Goal: Check status: Check status

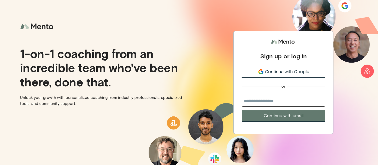
click at [294, 97] on input "email" at bounding box center [284, 101] width 84 height 12
type input "**********"
click at [290, 116] on button "Continue with email" at bounding box center [284, 116] width 84 height 12
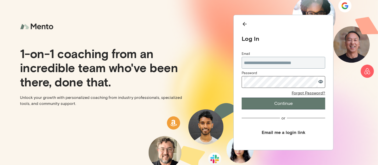
click at [242, 98] on button "Continue" at bounding box center [284, 104] width 84 height 12
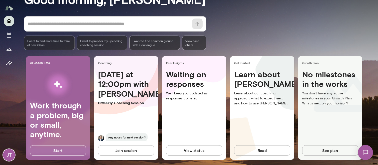
scroll to position [60, 0]
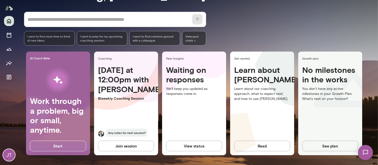
click at [187, 146] on button "View status" at bounding box center [194, 146] width 56 height 11
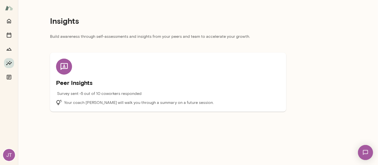
click at [82, 94] on p "Survey sent • 5 out of 10 coworkers responded" at bounding box center [99, 94] width 85 height 6
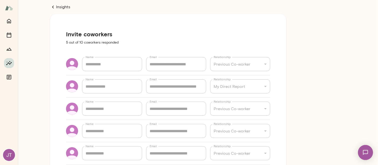
click at [61, 8] on link "Insights" at bounding box center [168, 7] width 236 height 6
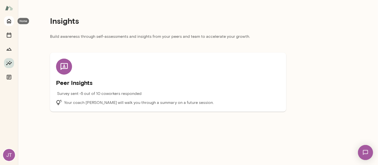
click at [11, 20] on icon "Home" at bounding box center [9, 21] width 4 height 5
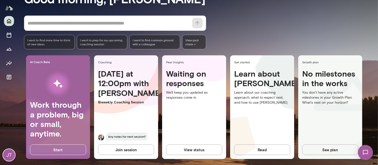
scroll to position [60, 0]
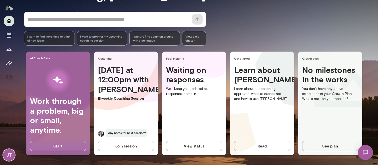
click at [96, 41] on span "I want to prep for my upcoming coaching session" at bounding box center [102, 38] width 44 height 8
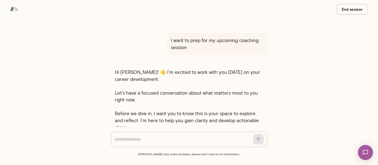
scroll to position [59, 0]
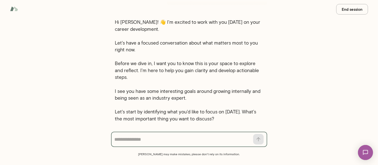
scroll to position [55, 0]
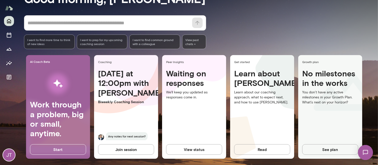
scroll to position [60, 0]
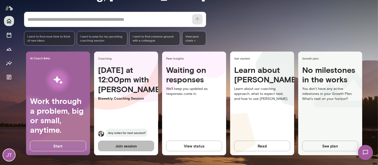
click at [121, 146] on button "Join session" at bounding box center [126, 146] width 56 height 11
